Goal: Task Accomplishment & Management: Use online tool/utility

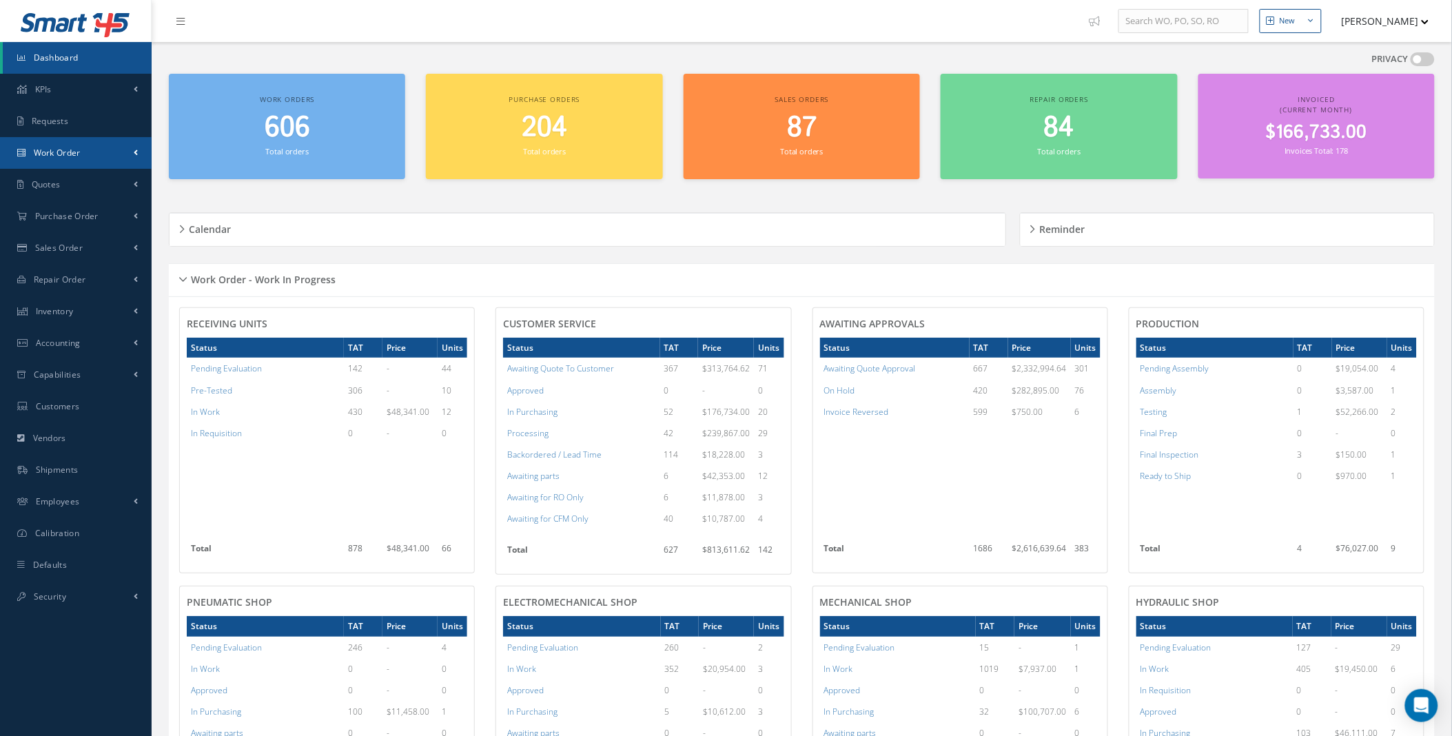
click at [139, 149] on link "Work Order" at bounding box center [76, 153] width 152 height 32
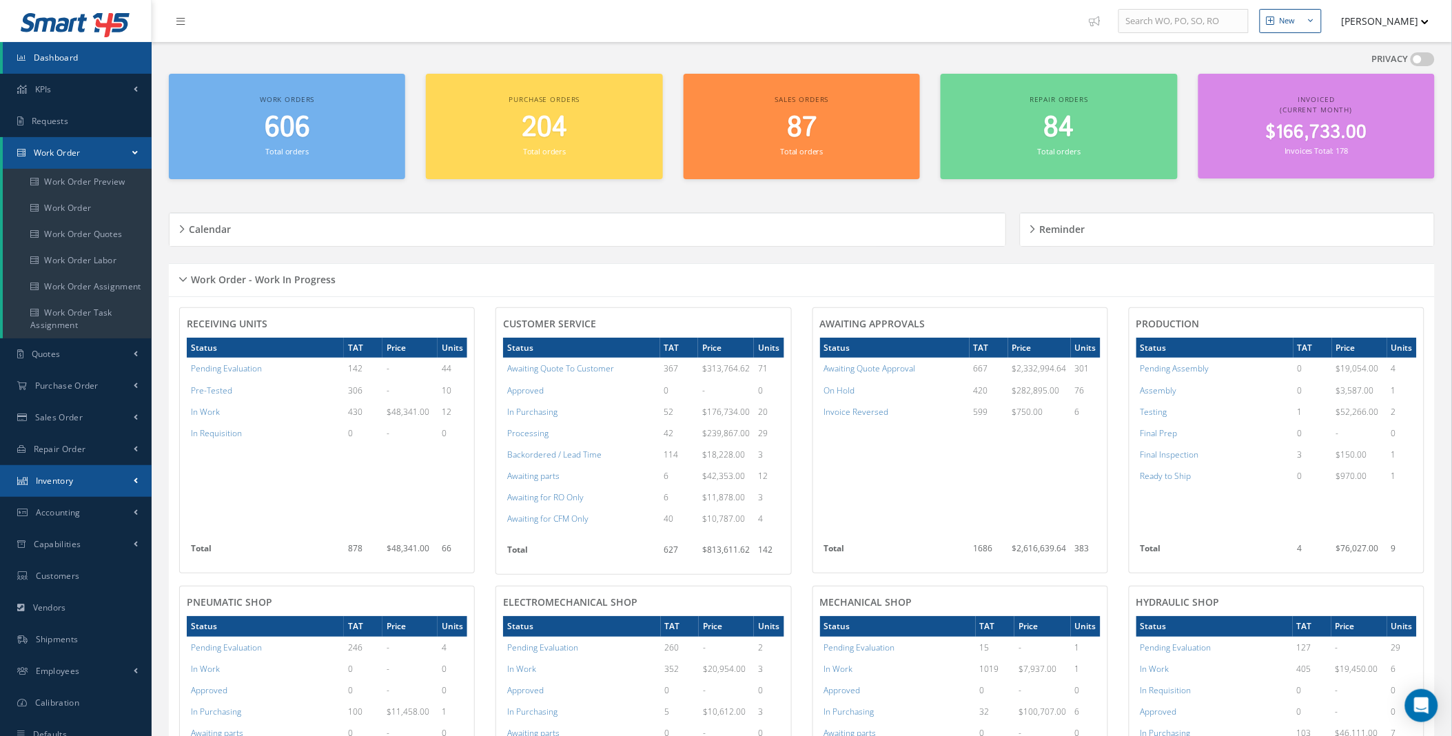
click at [97, 476] on link "Inventory" at bounding box center [76, 481] width 152 height 32
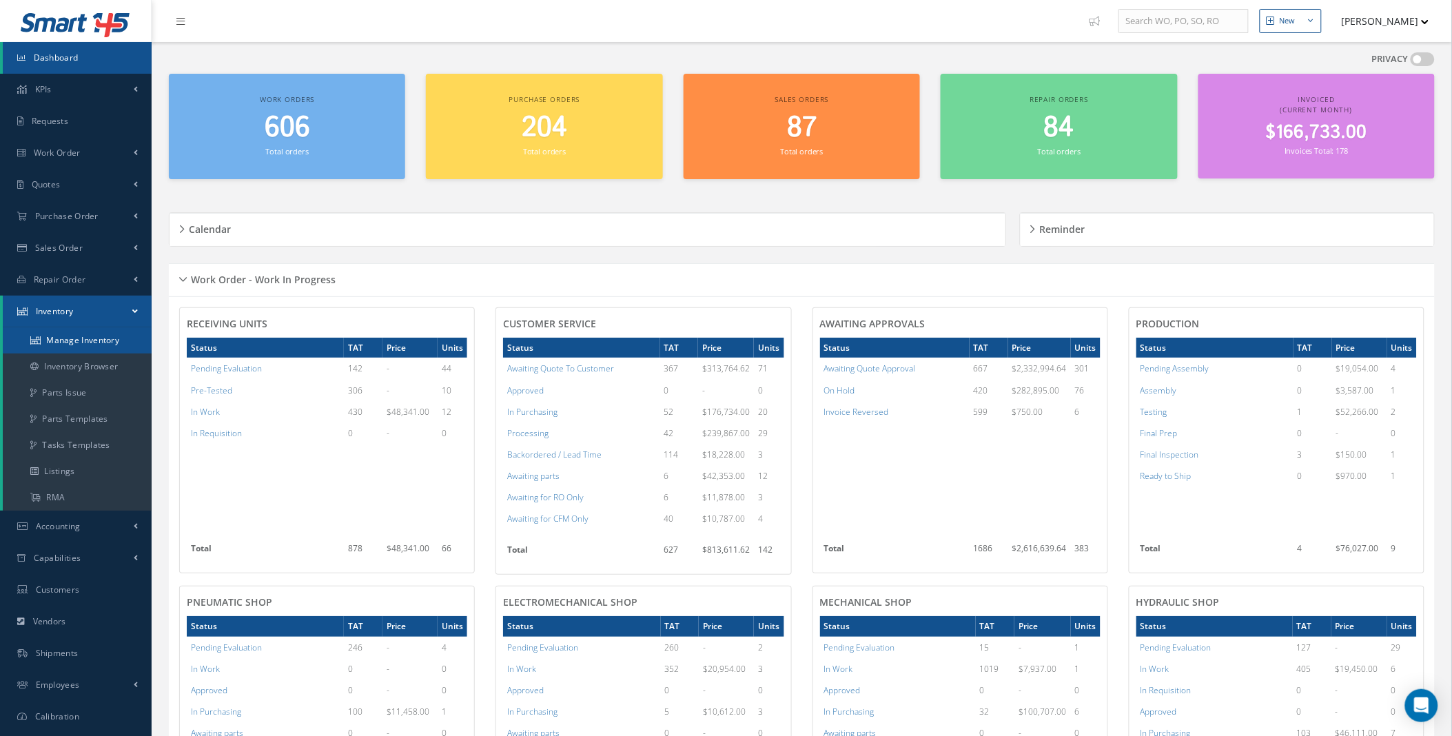
click at [97, 338] on link "Manage Inventory" at bounding box center [77, 340] width 149 height 26
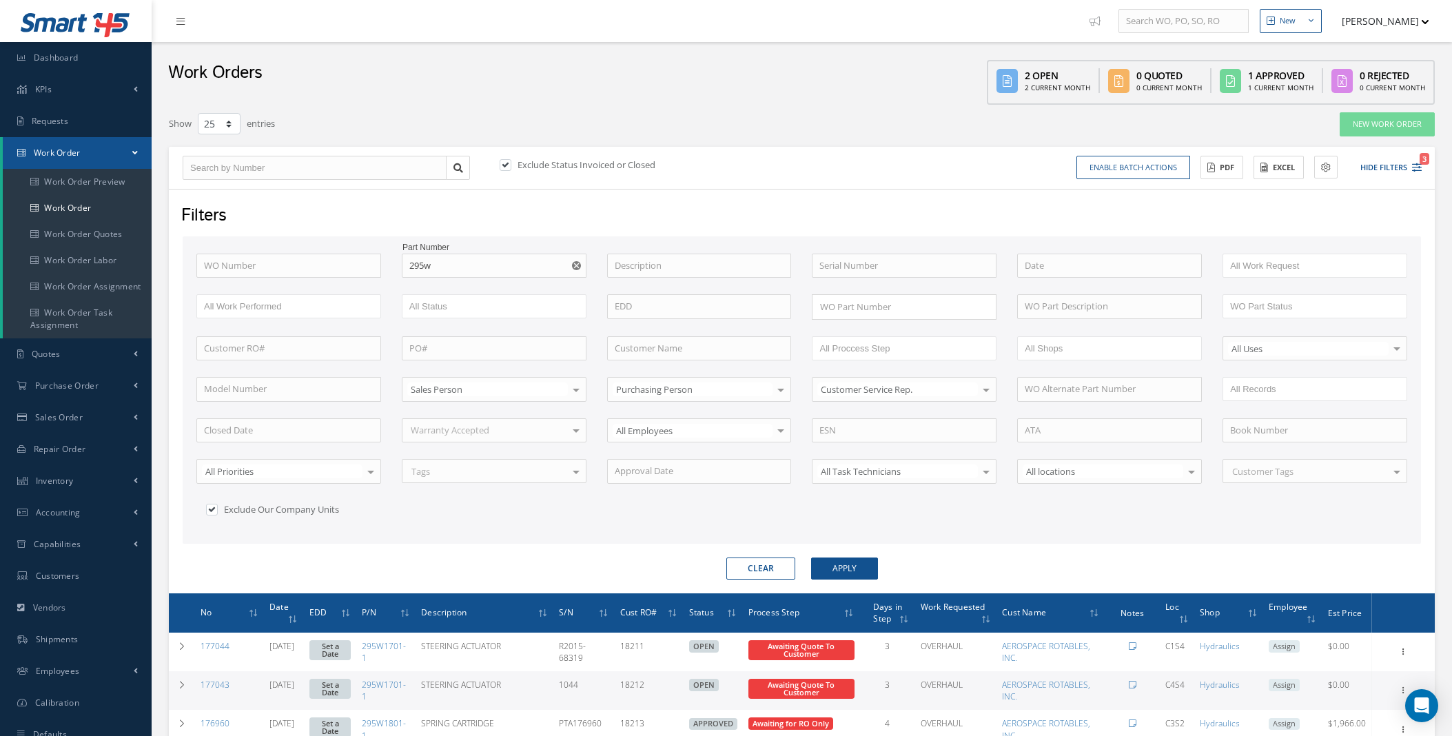
select select "25"
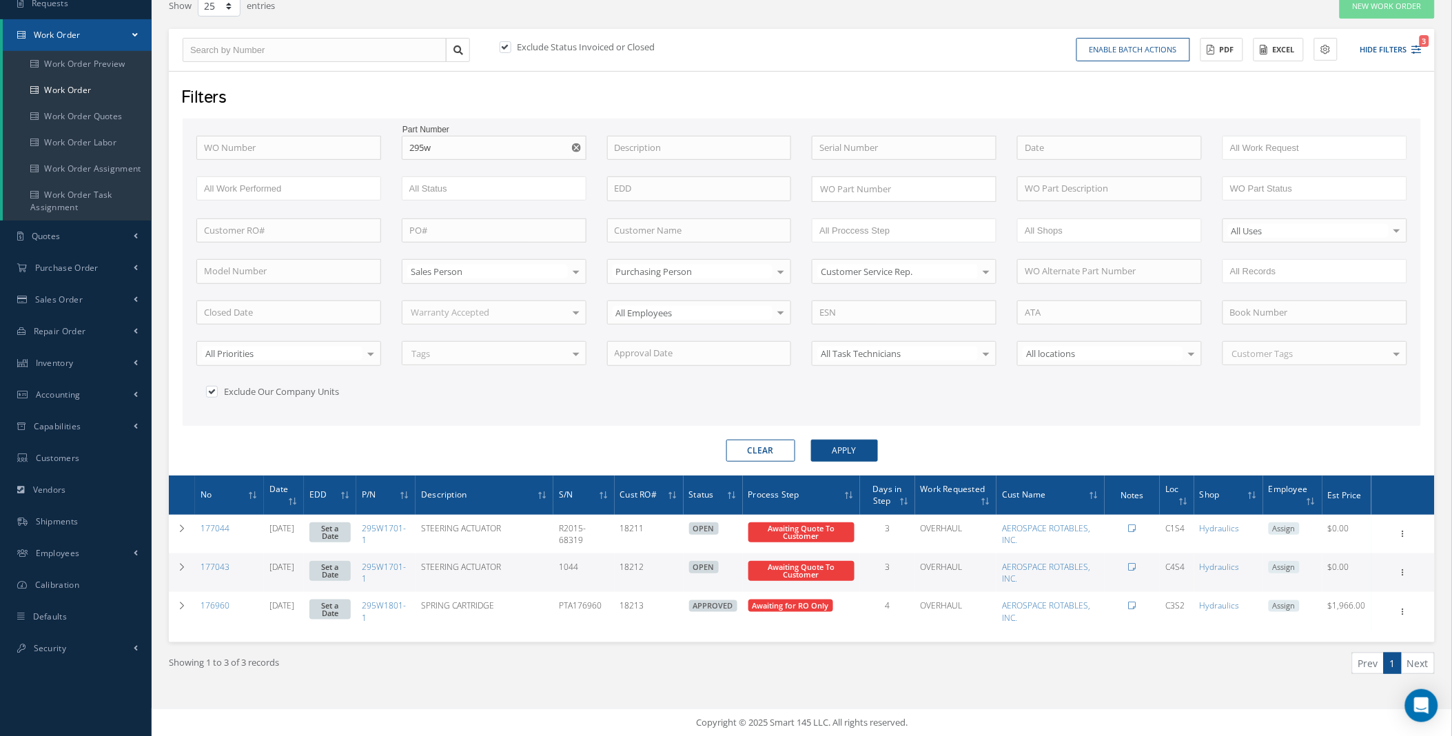
scroll to position [118, 0]
click at [574, 149] on icon "Reset" at bounding box center [576, 147] width 9 height 9
click at [271, 154] on input "text" at bounding box center [288, 148] width 185 height 25
type input "1"
type input "17"
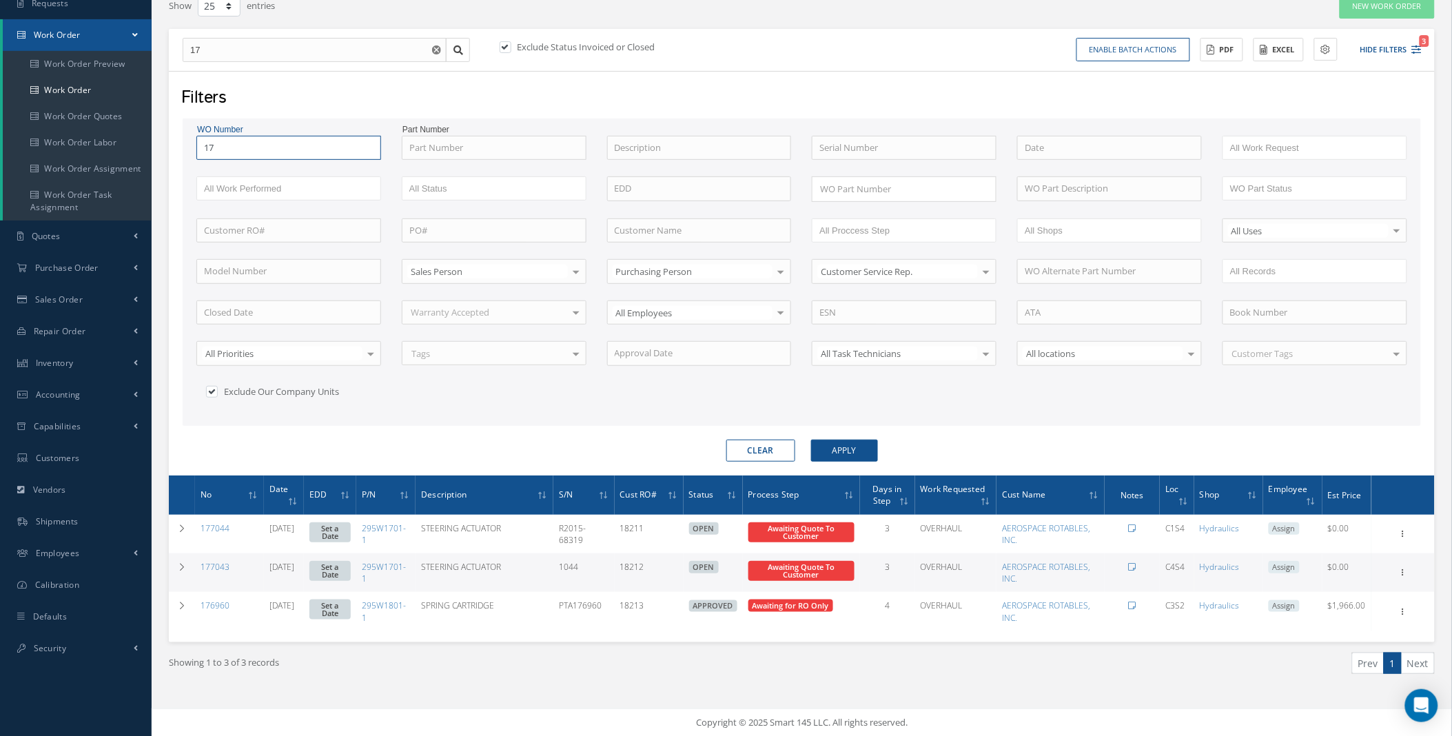
type input "176"
type input "1767"
type input "17671"
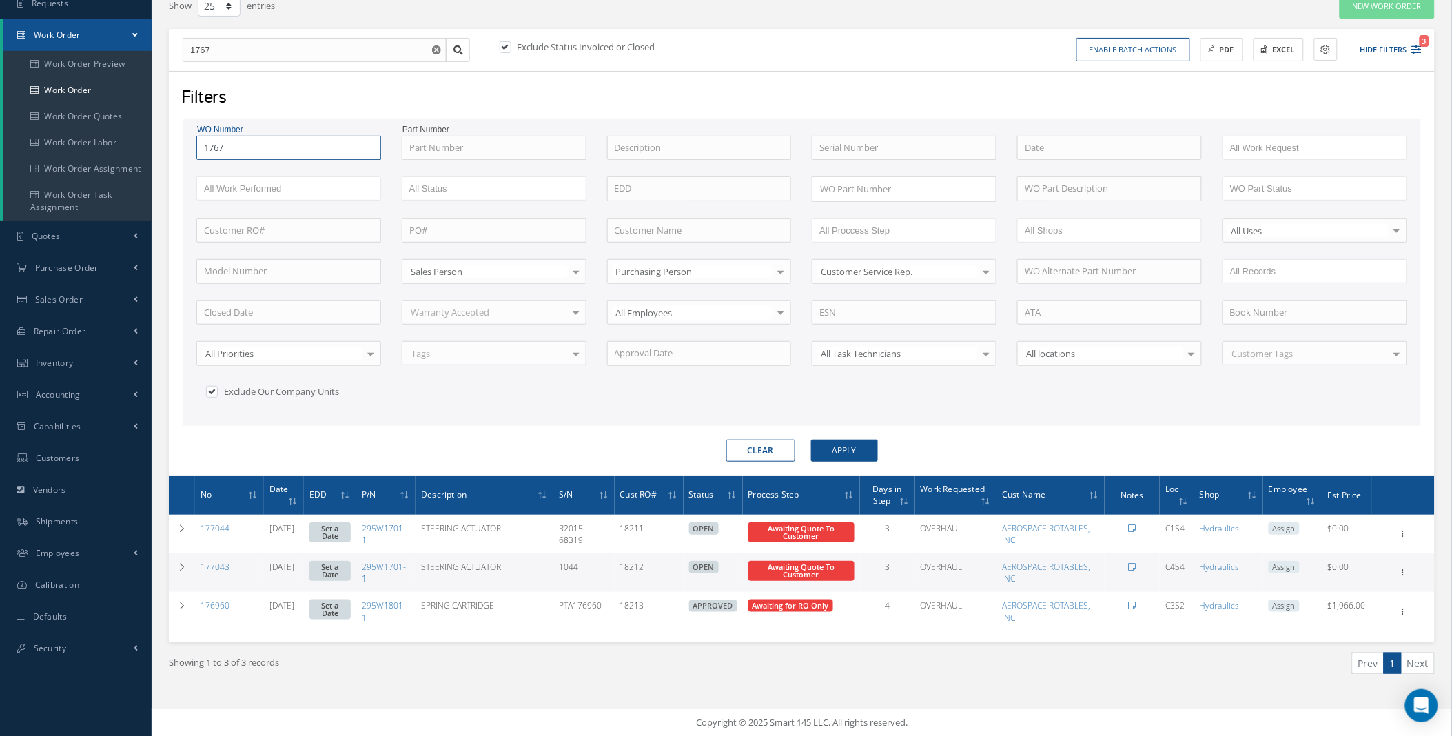
type input "17671"
type input "176715"
click at [811, 440] on button "Apply" at bounding box center [844, 451] width 67 height 22
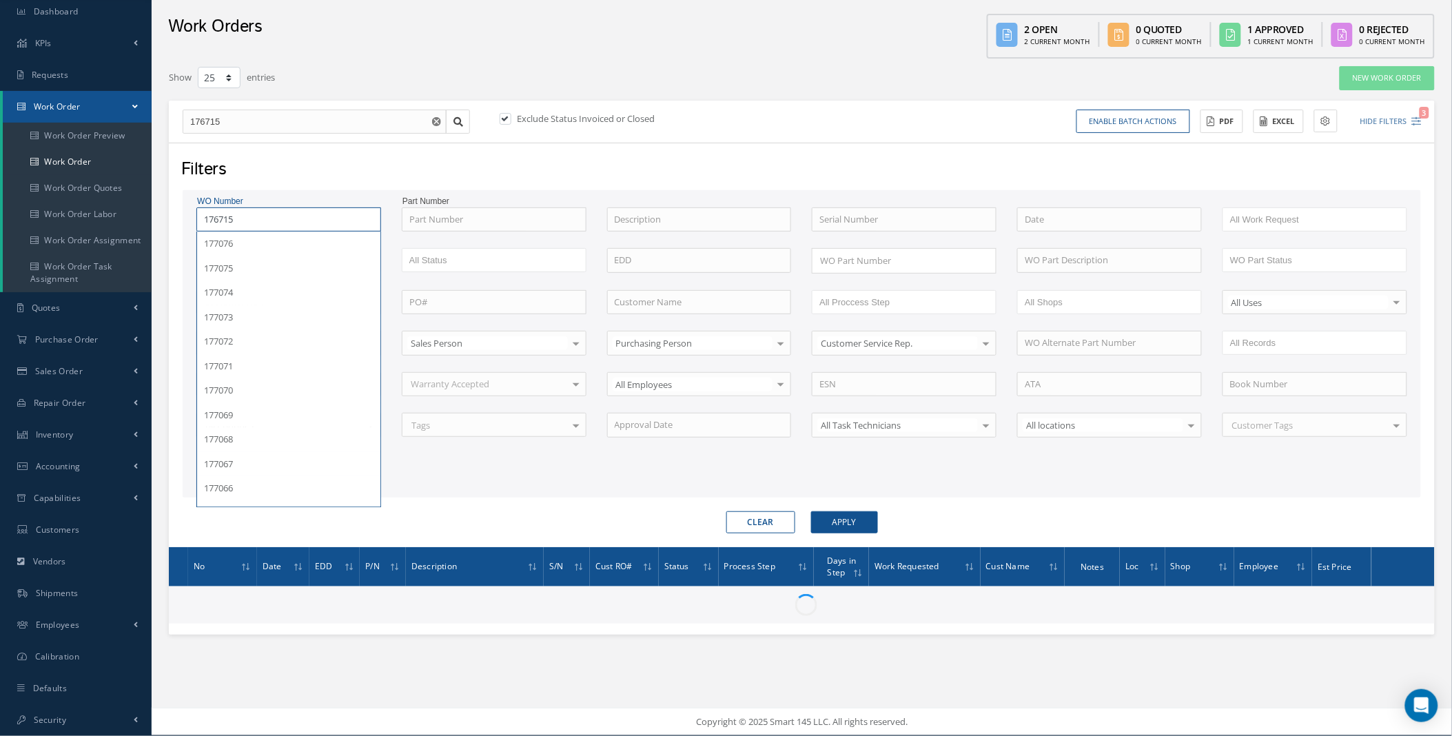
scroll to position [45, 0]
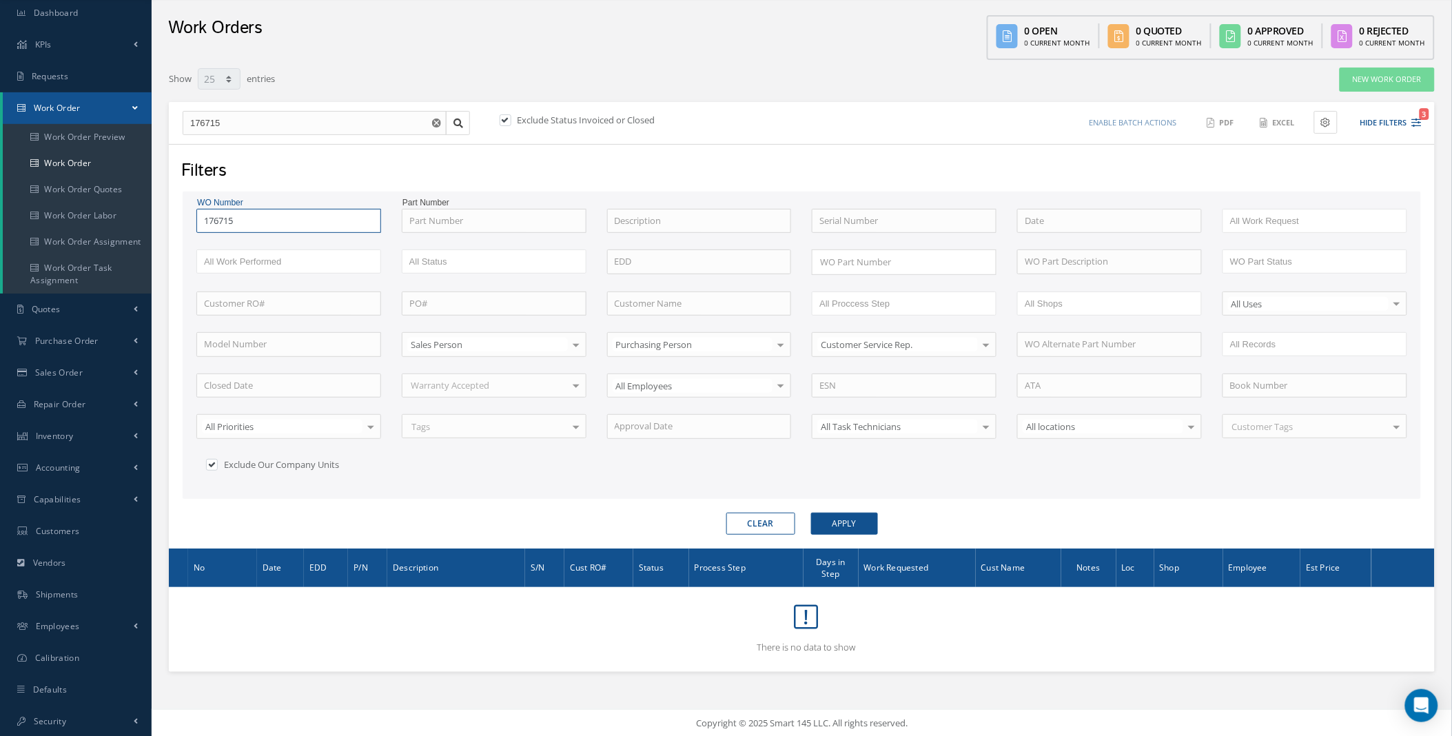
type input "17671"
click at [811, 513] on button "Apply" at bounding box center [844, 524] width 67 height 22
click at [764, 524] on button "Clear" at bounding box center [760, 524] width 69 height 22
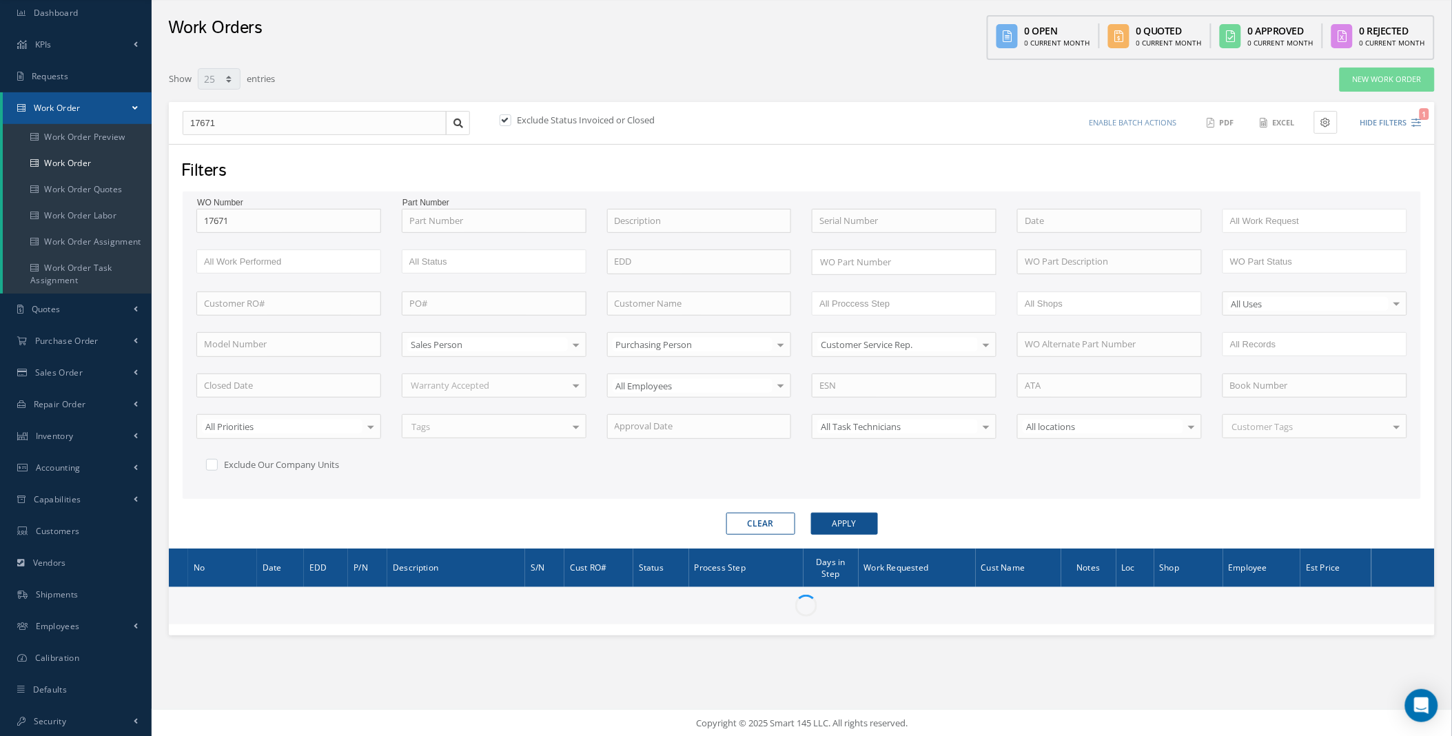
checkbox input "false"
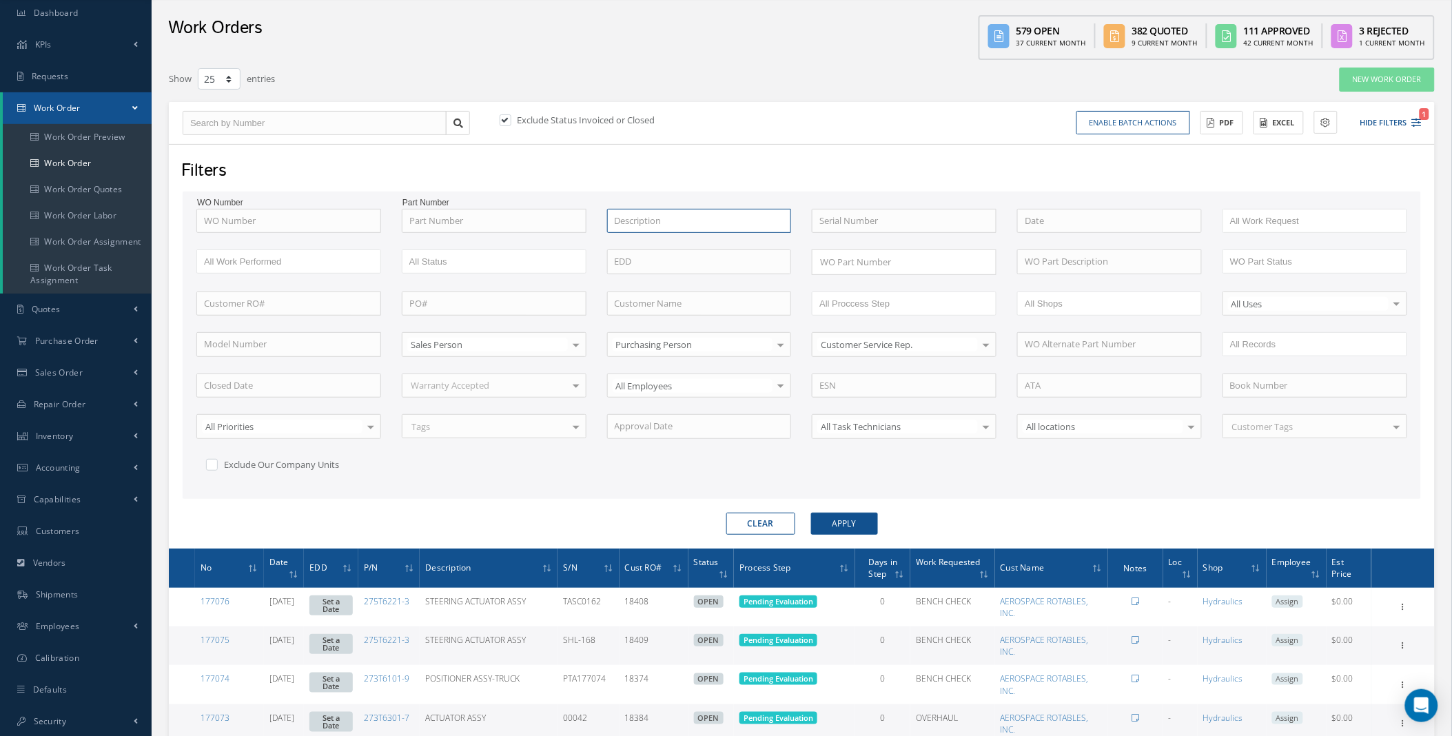
click at [651, 223] on input "text" at bounding box center [699, 221] width 185 height 25
type input "brake"
click at [811, 513] on button "Apply" at bounding box center [844, 524] width 67 height 22
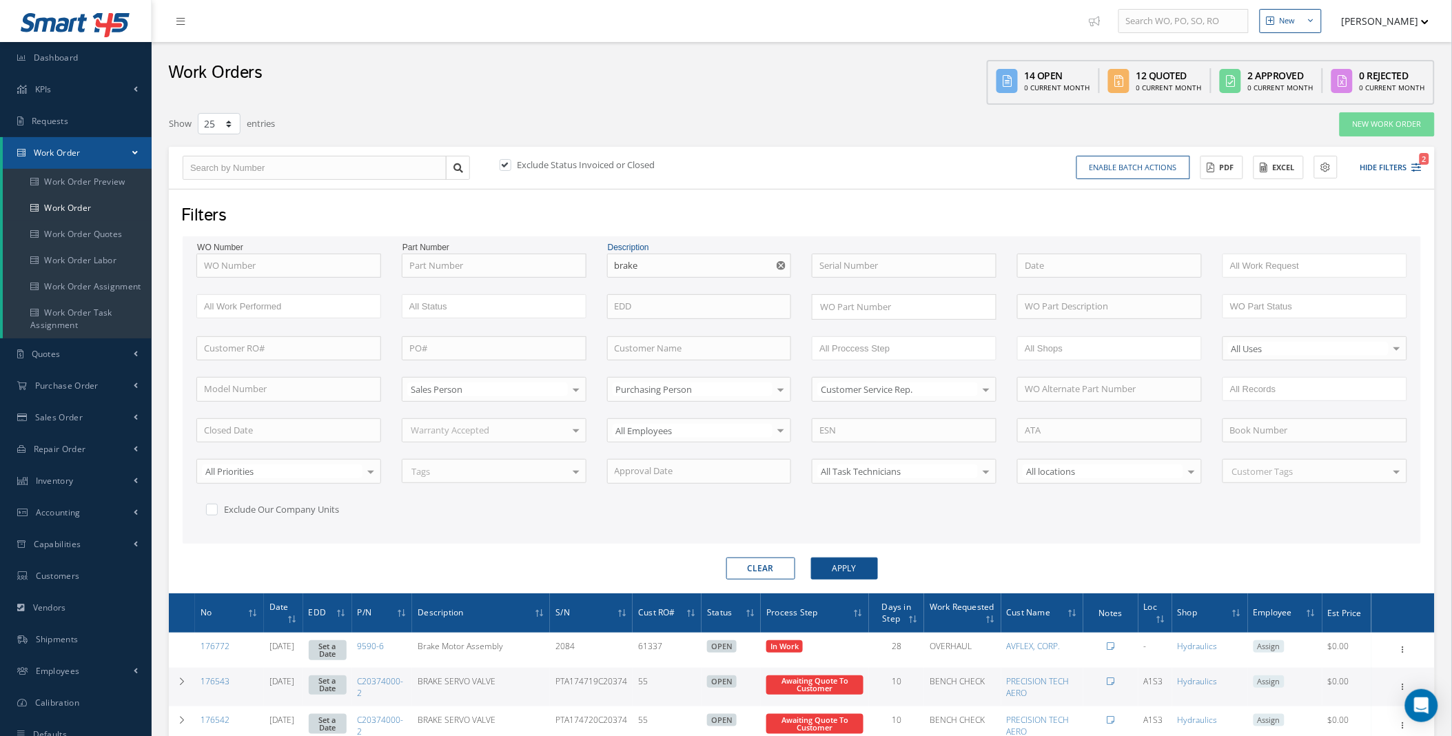
click at [748, 563] on button "Clear" at bounding box center [760, 569] width 69 height 22
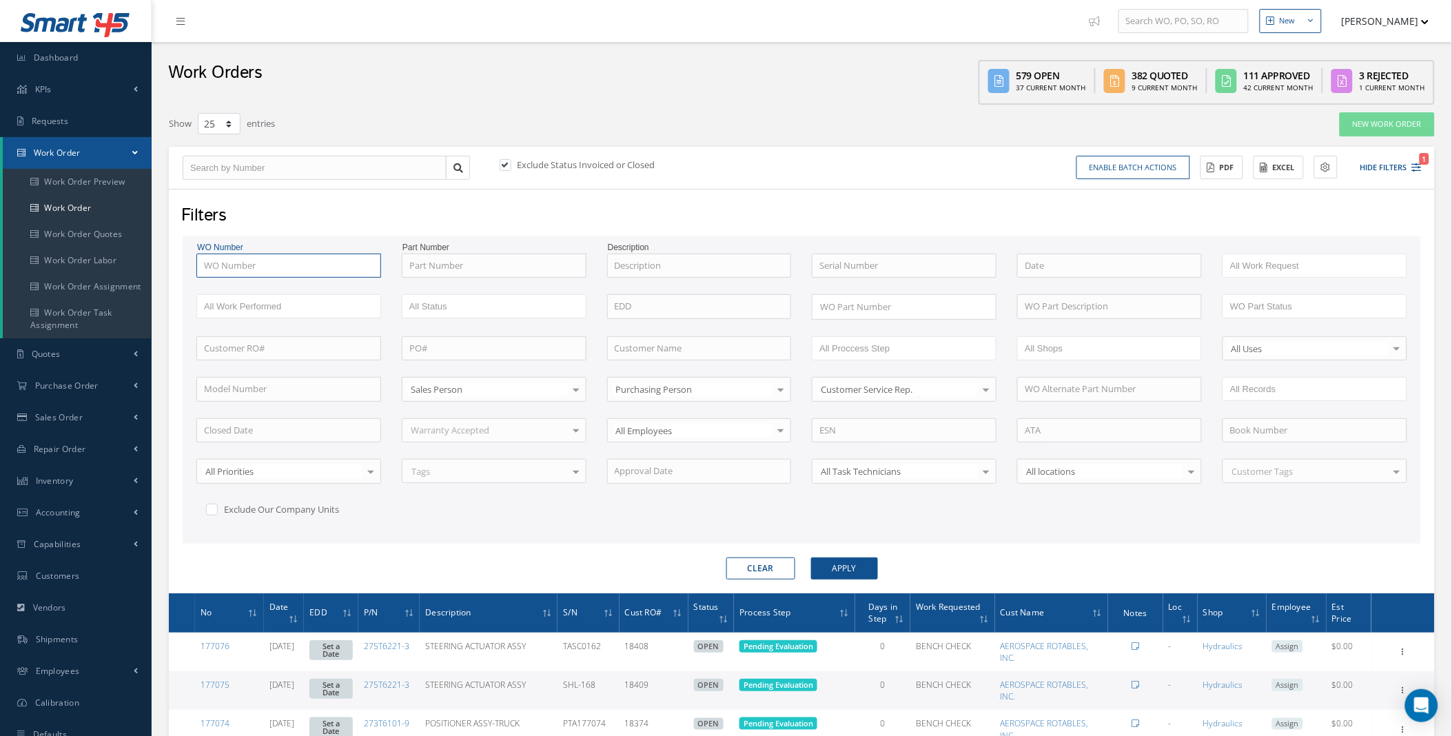
click at [325, 272] on input "text" at bounding box center [288, 266] width 185 height 25
type input "1"
type input "17"
type input "176"
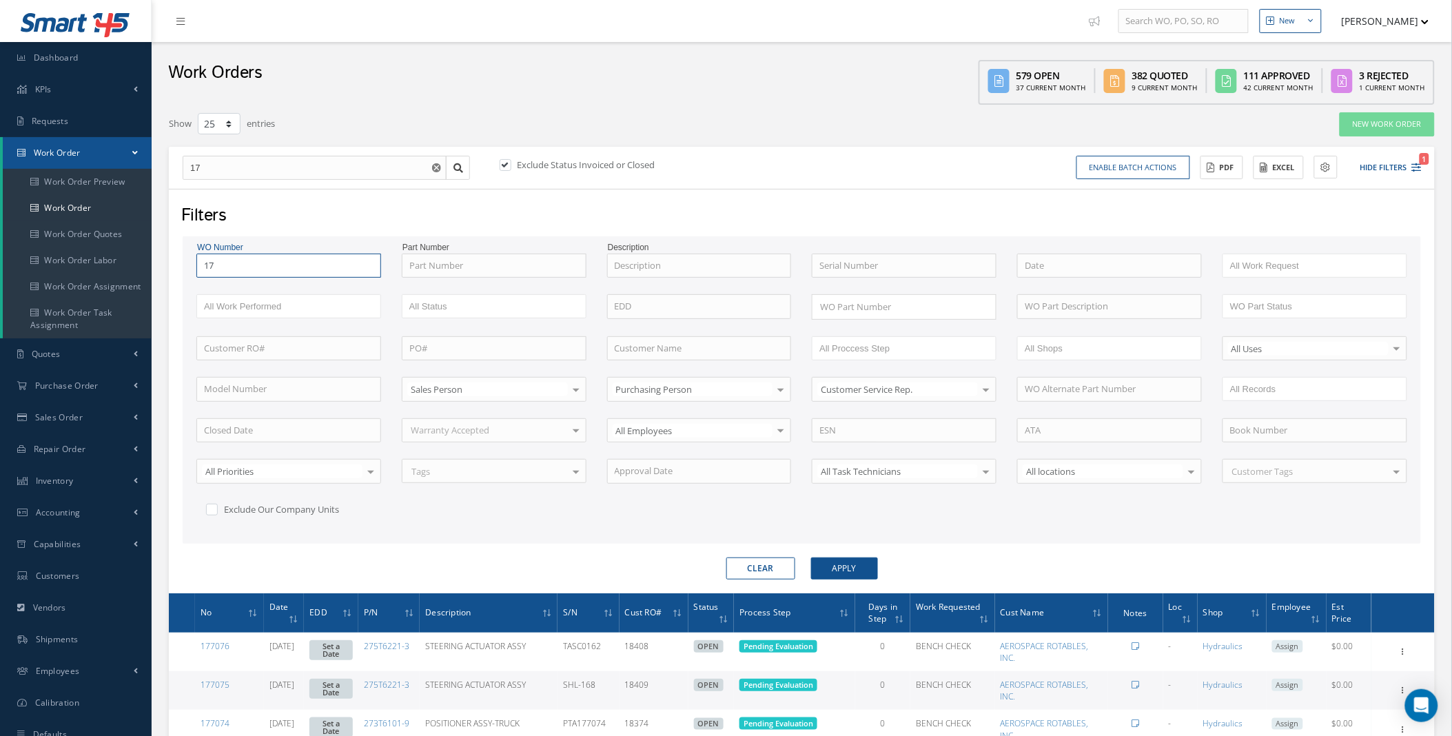
type input "176"
type input "1767"
type input "17677"
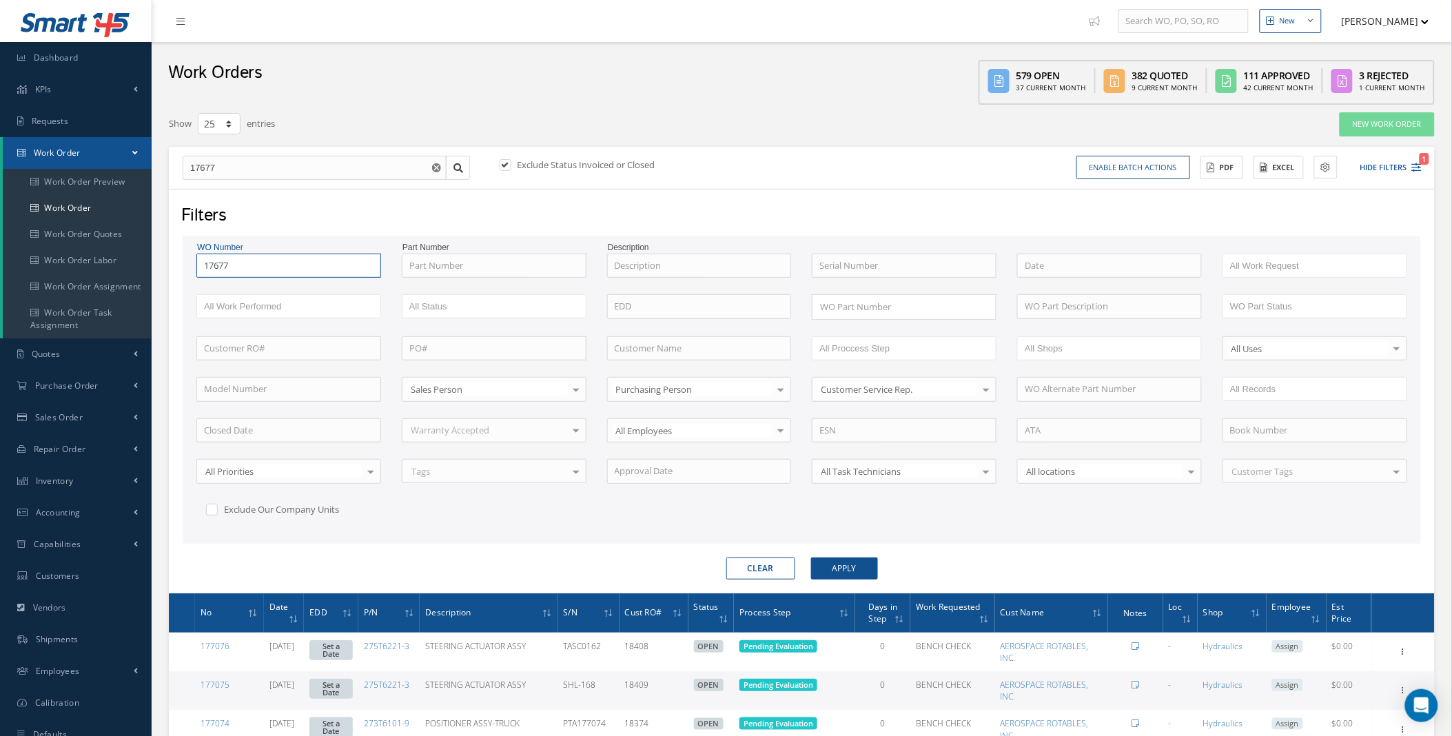
type input "176772"
click at [811, 558] on button "Apply" at bounding box center [844, 569] width 67 height 22
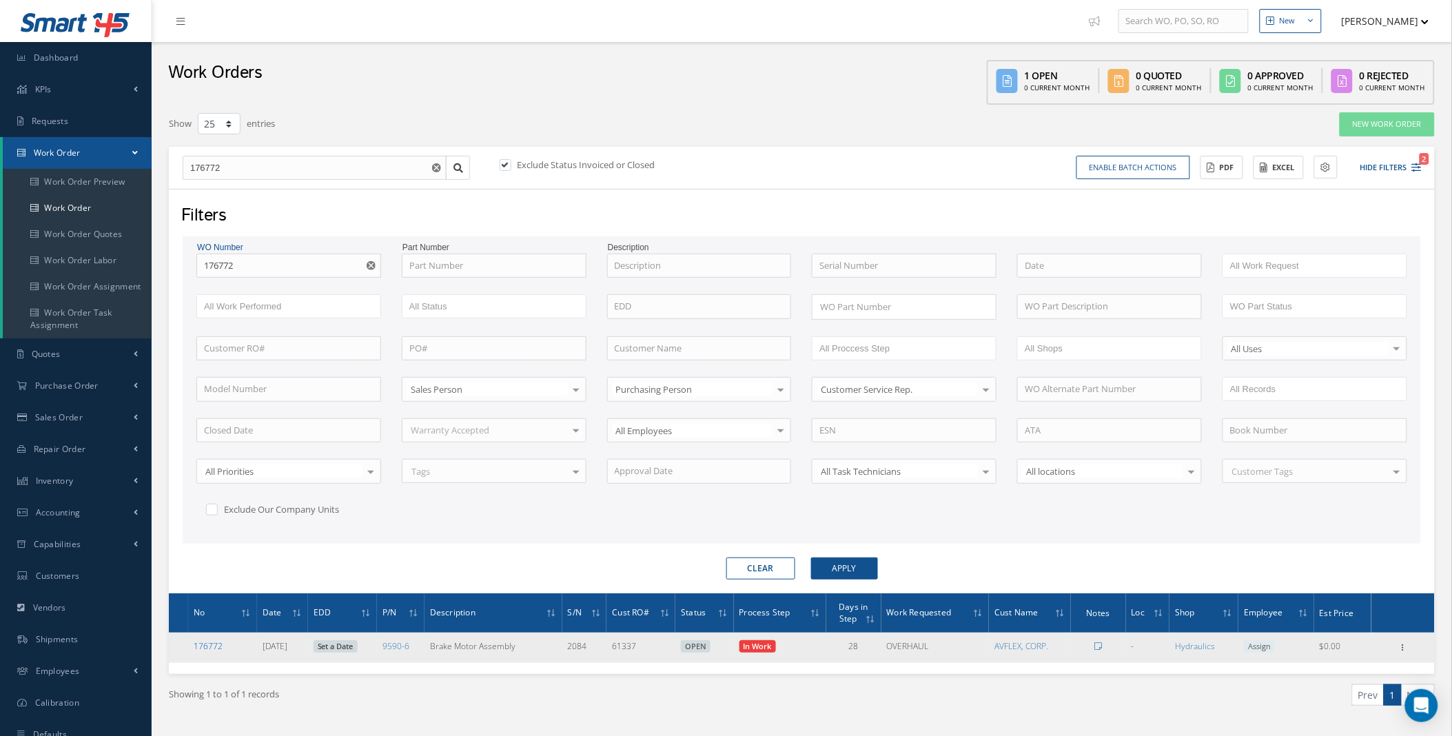
click at [203, 644] on link "176772" at bounding box center [208, 646] width 29 height 12
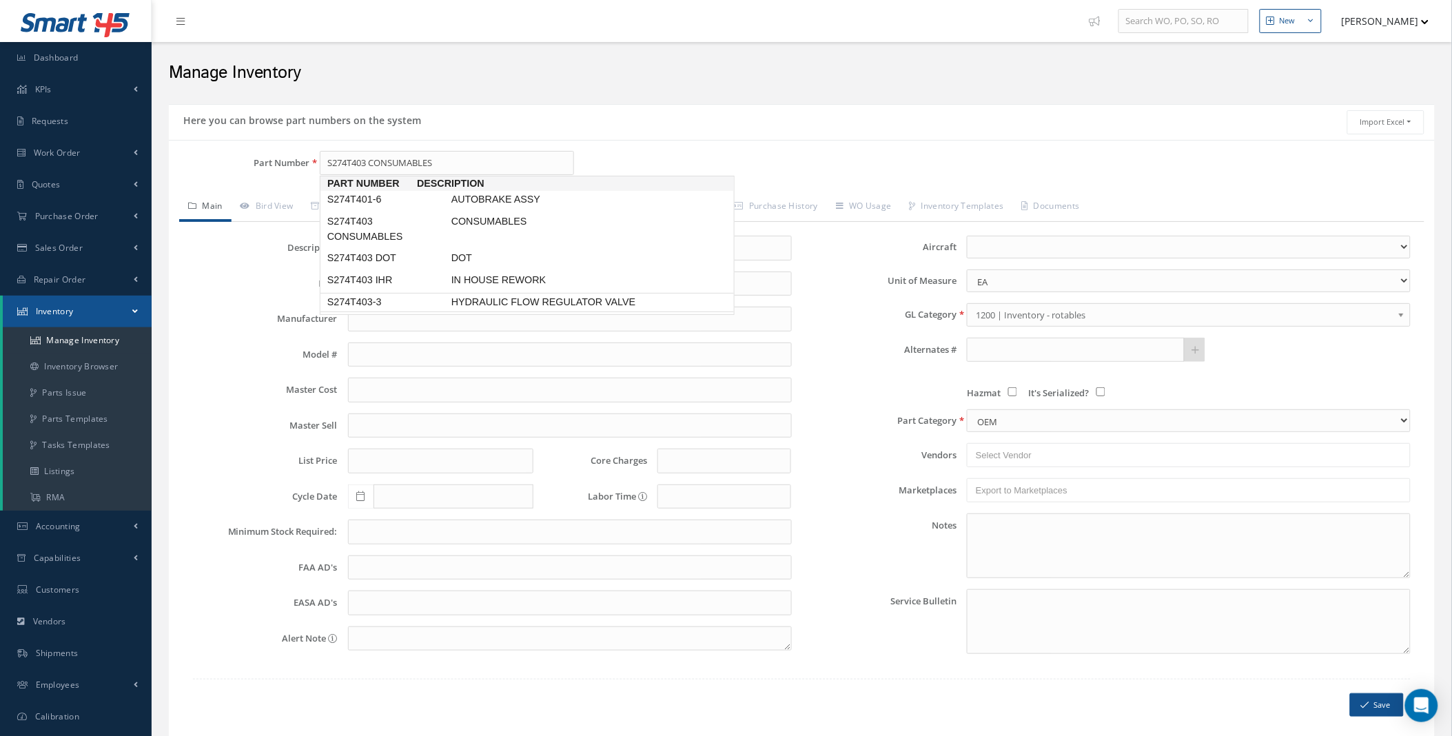
click at [378, 302] on span "S274T403-3" at bounding box center [387, 302] width 124 height 14
type input "S274T403-3"
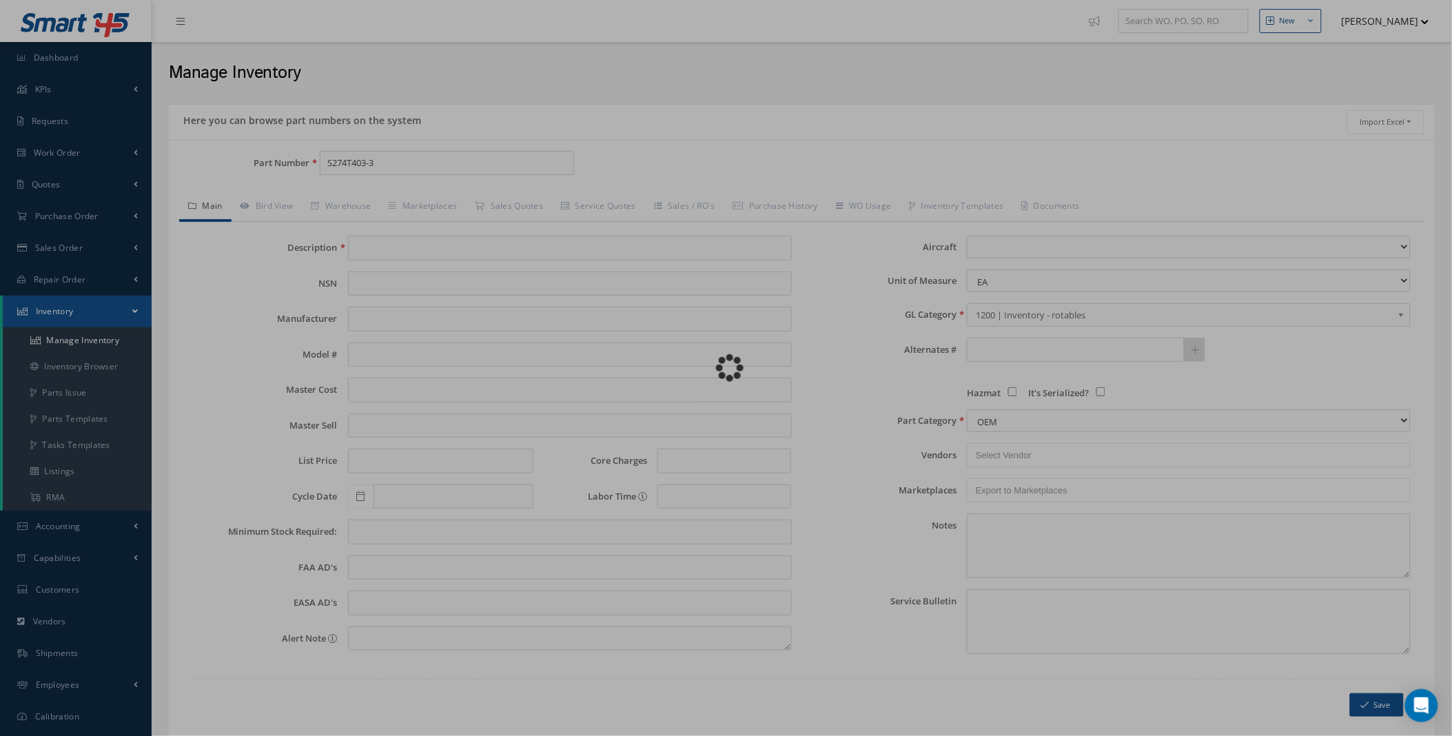
type input "HYDRAULIC FLOW REGULATOR VALVE"
type input "0.00"
select select
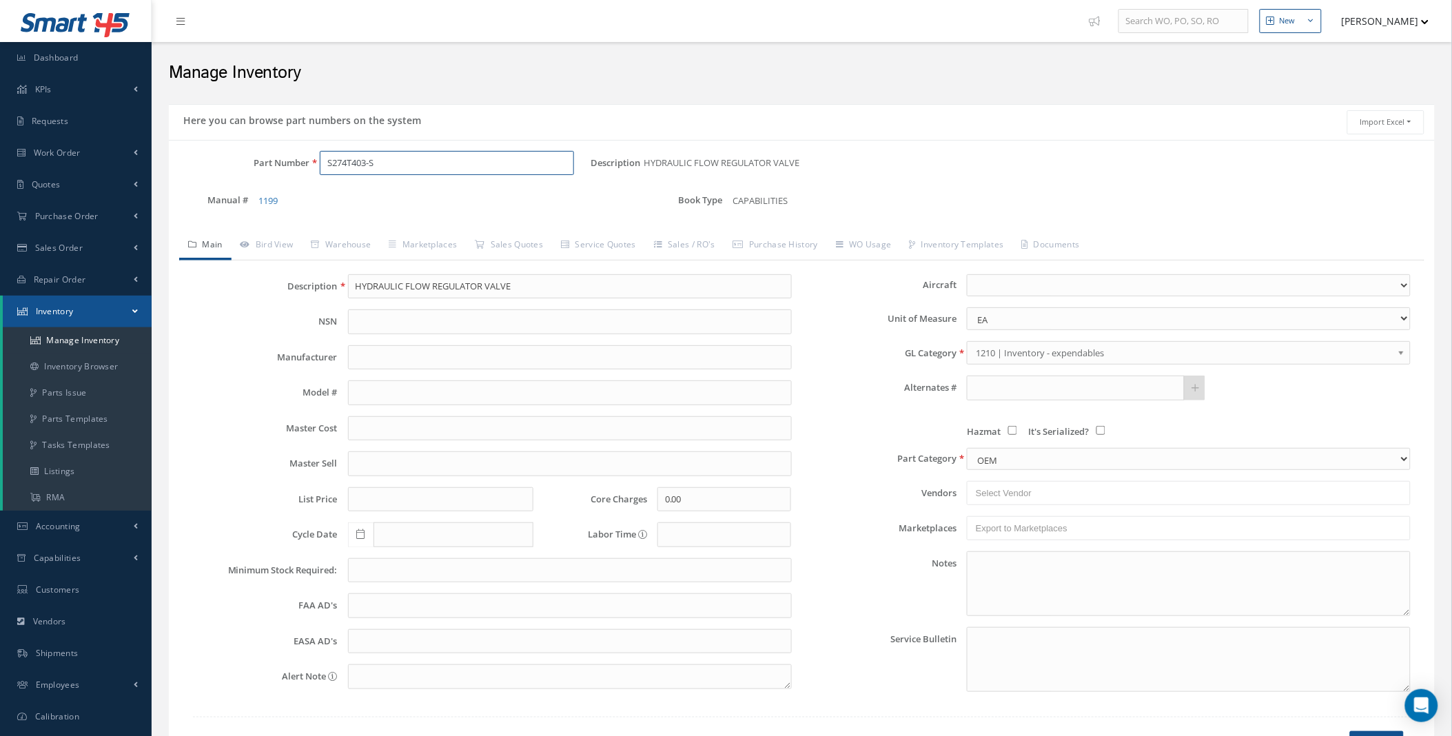
type input "S274T403-S"
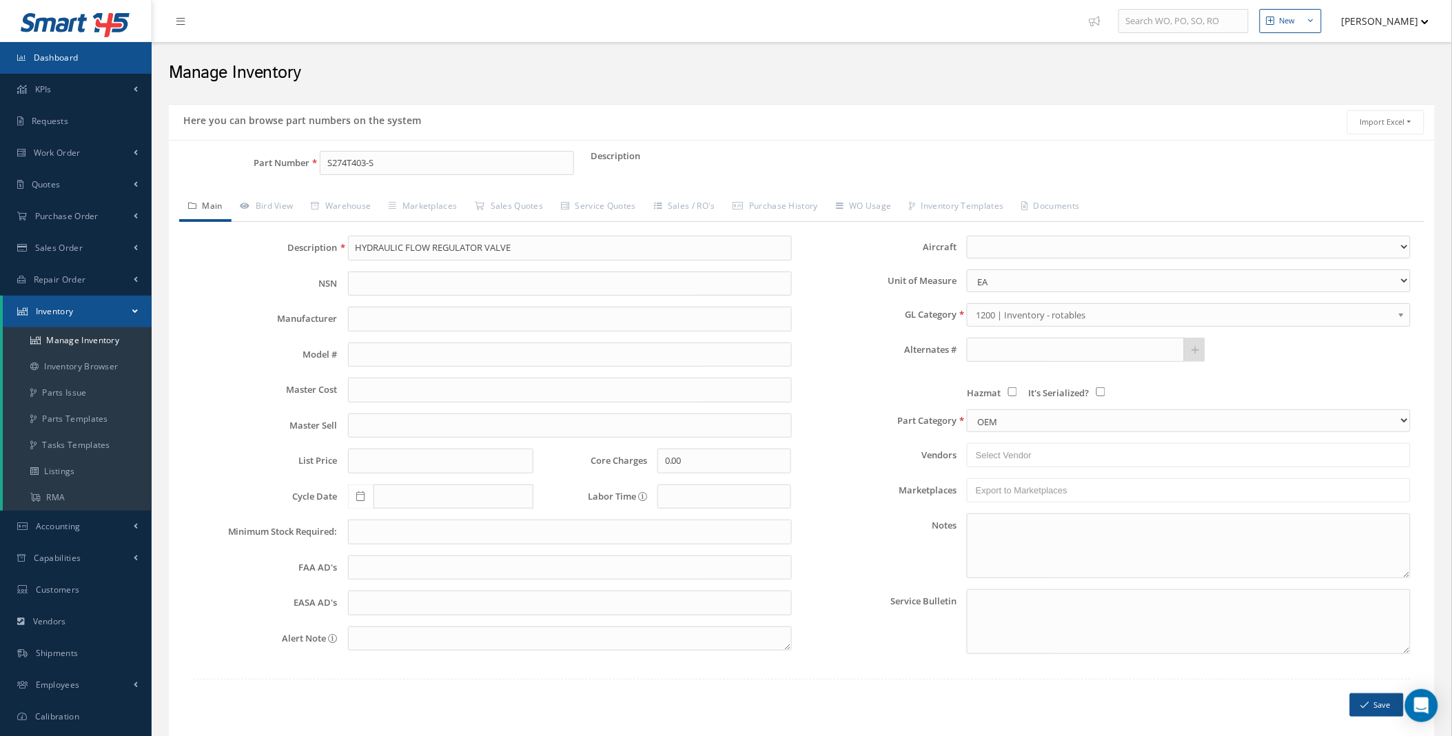
click at [59, 58] on span "Dashboard" at bounding box center [56, 58] width 45 height 12
